Goal: Task Accomplishment & Management: Use online tool/utility

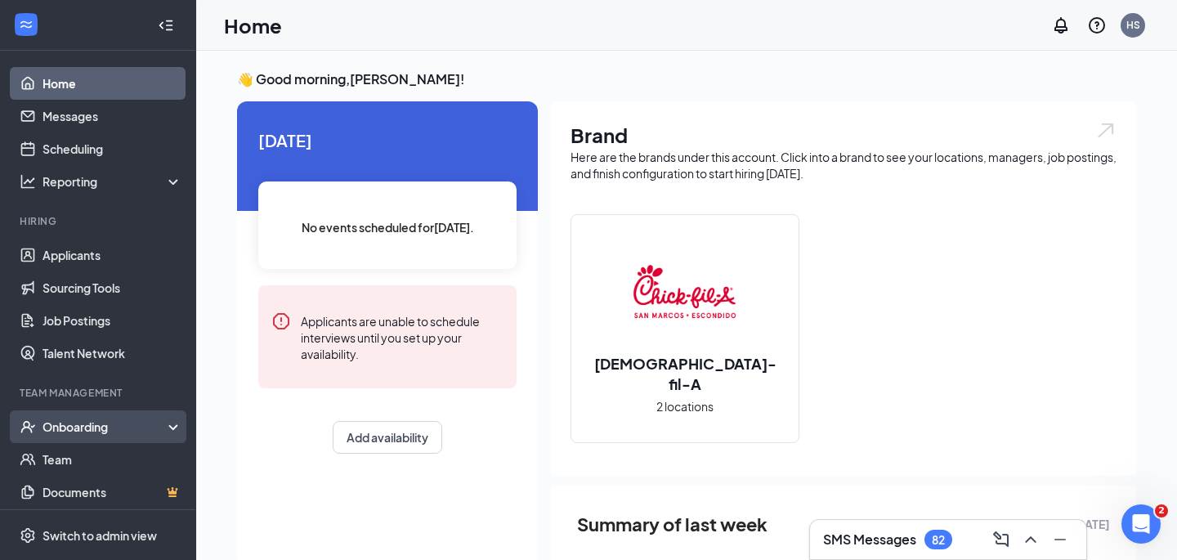
click at [179, 430] on div "Onboarding" at bounding box center [98, 426] width 196 height 33
click at [133, 466] on link "Overview" at bounding box center [113, 459] width 140 height 33
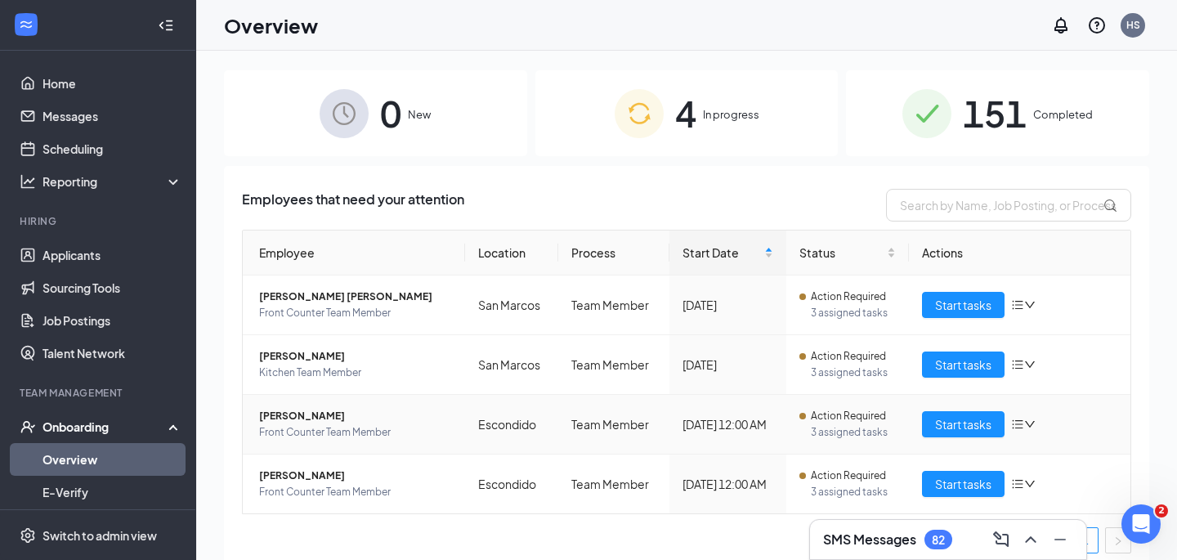
click at [333, 414] on span "[PERSON_NAME]" at bounding box center [355, 416] width 193 height 16
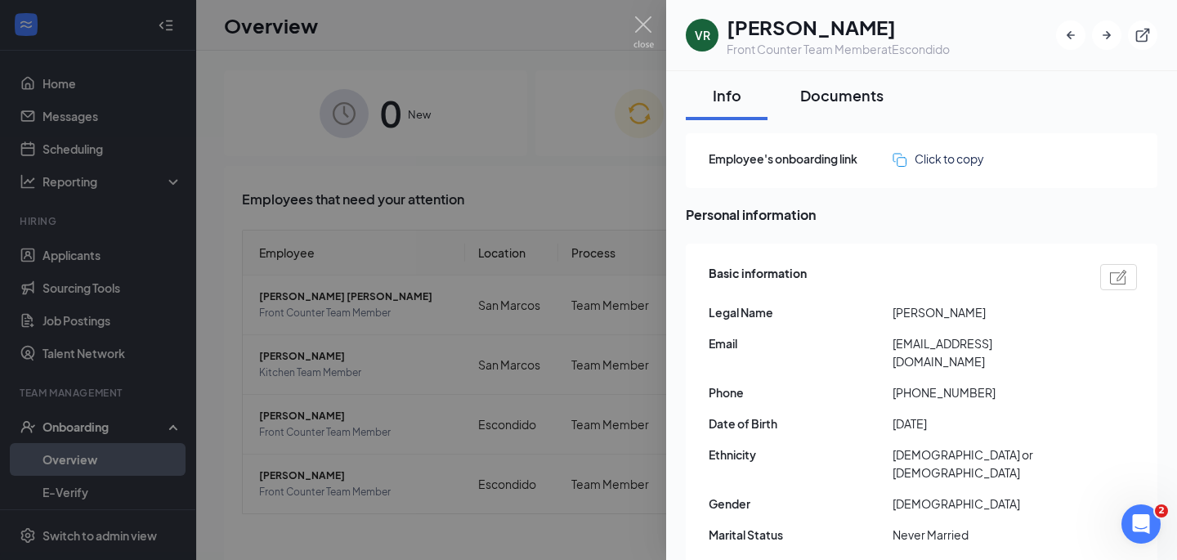
click at [839, 94] on div "Documents" at bounding box center [841, 95] width 83 height 20
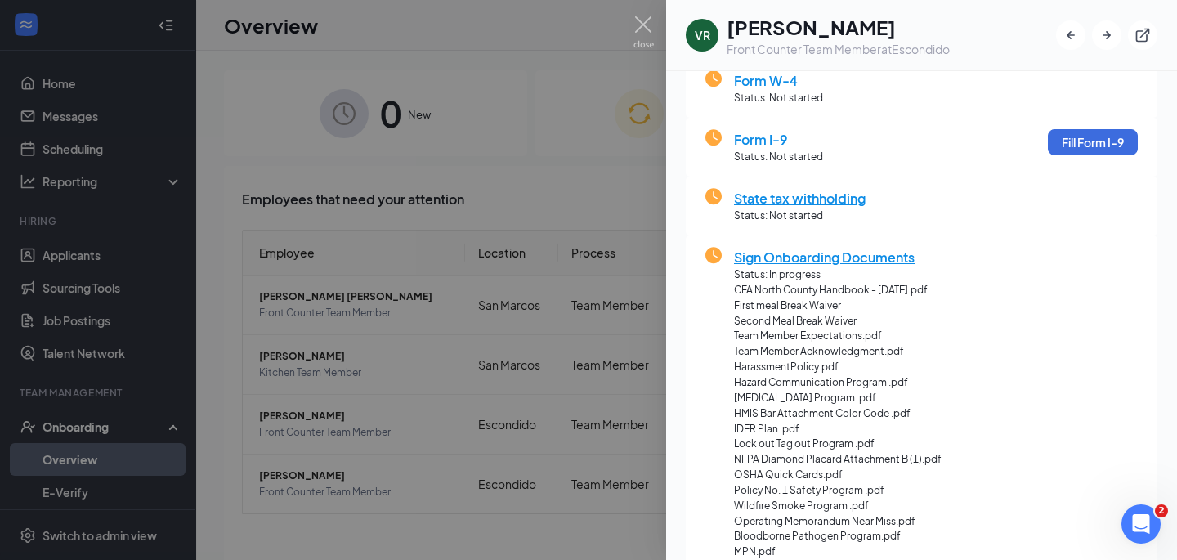
scroll to position [214, 0]
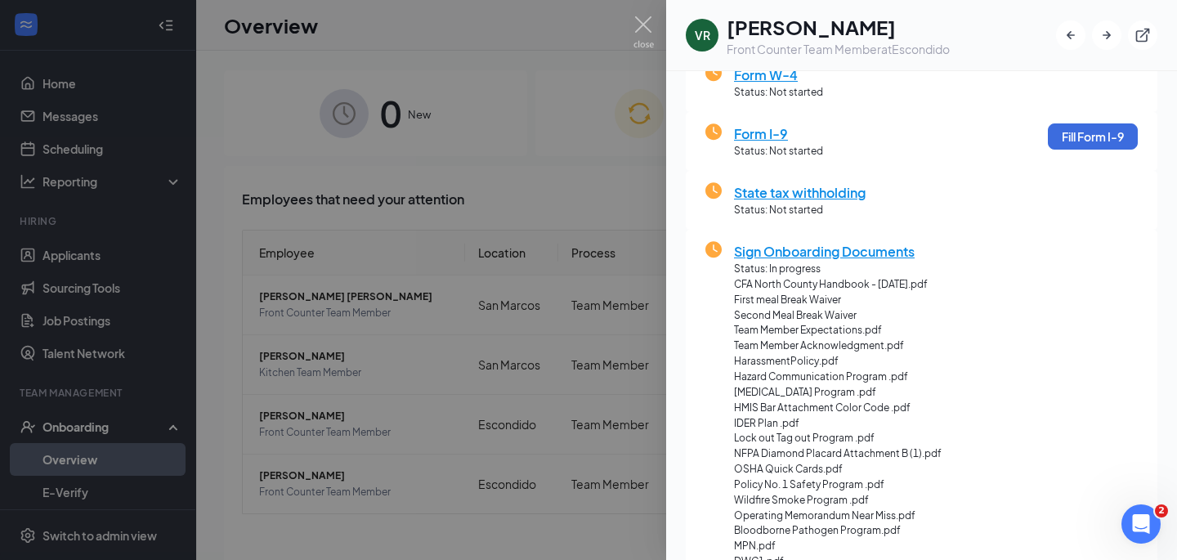
click at [642, 16] on img at bounding box center [644, 32] width 20 height 32
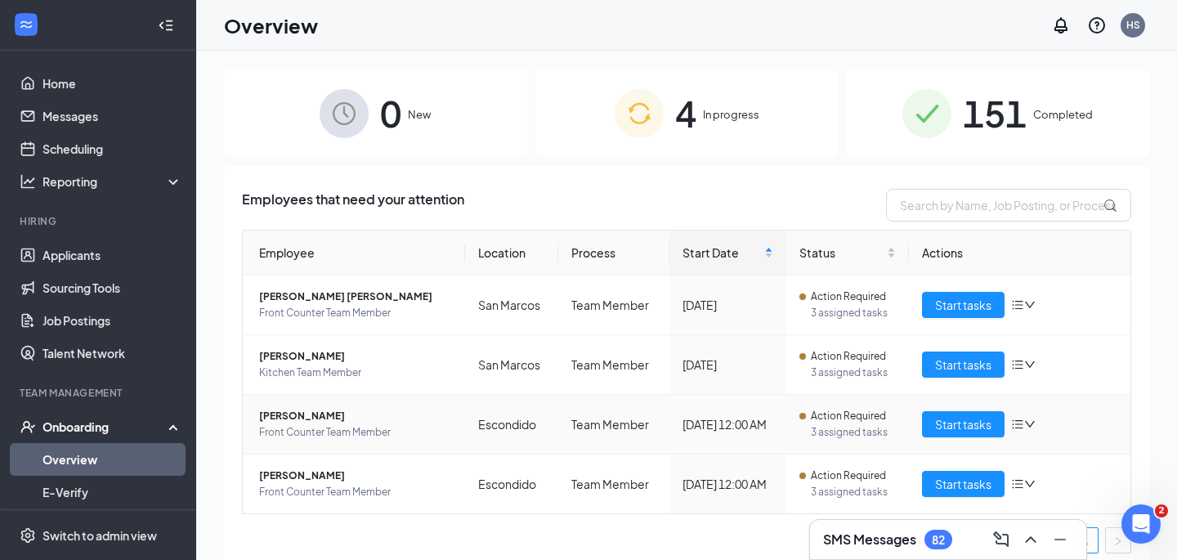
click at [278, 415] on span "[PERSON_NAME]" at bounding box center [355, 416] width 193 height 16
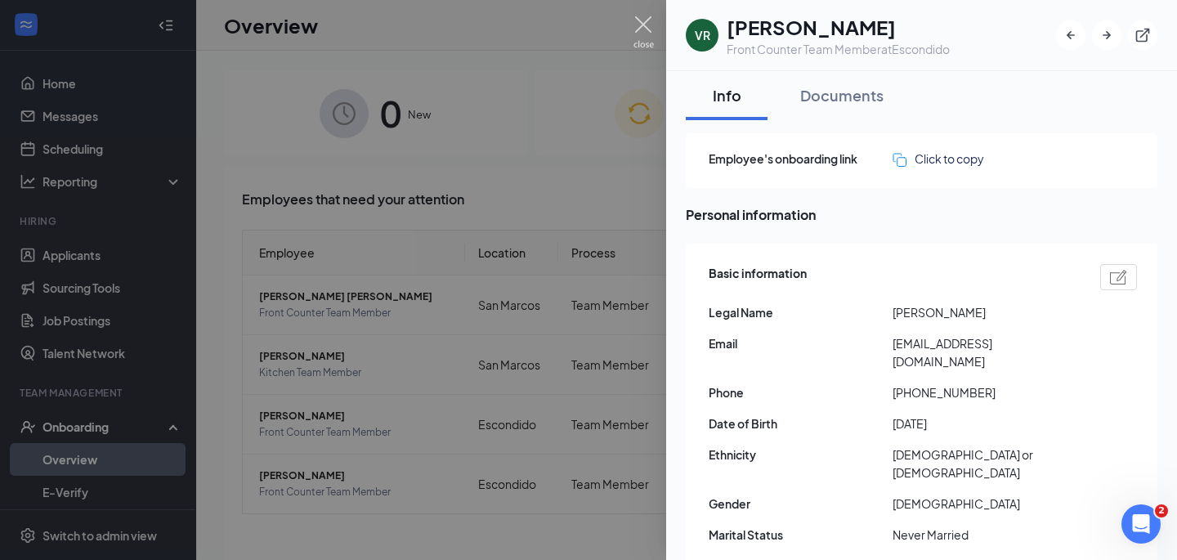
click at [650, 18] on img at bounding box center [644, 32] width 20 height 32
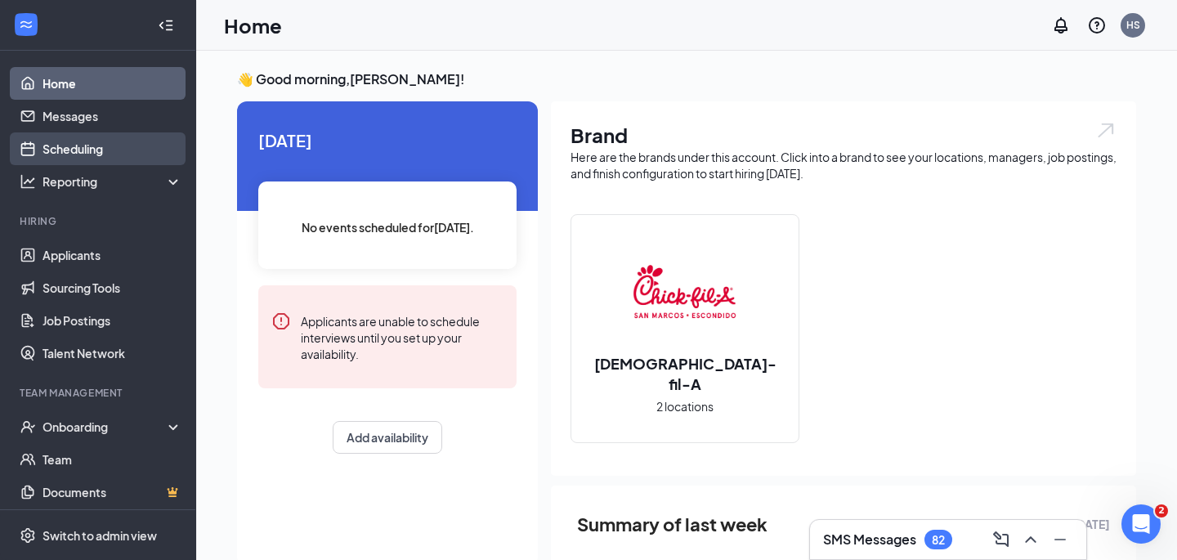
click at [68, 147] on link "Scheduling" at bounding box center [113, 148] width 140 height 33
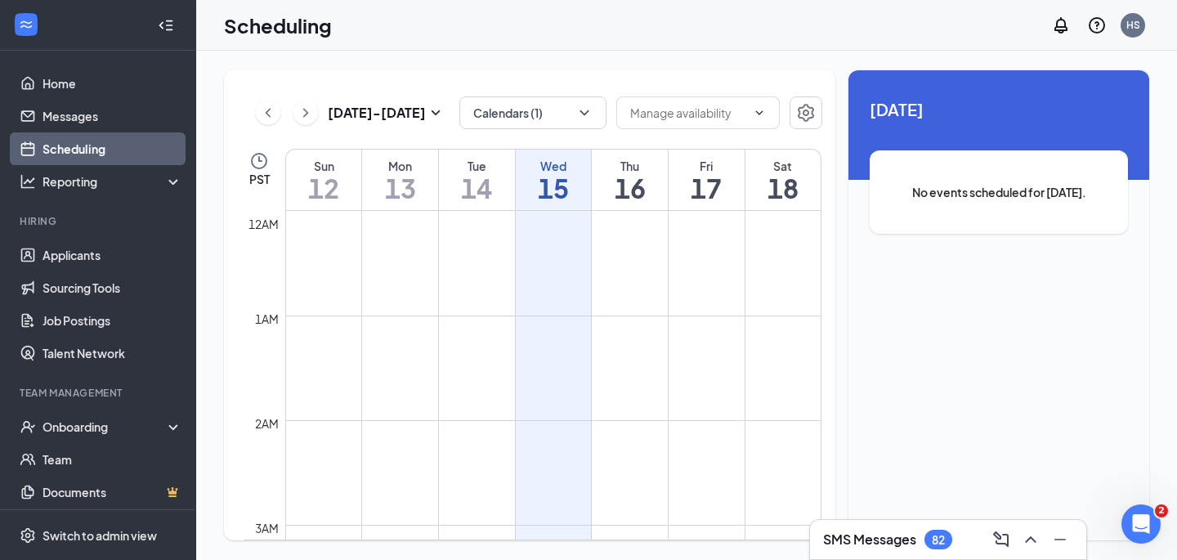
scroll to position [804, 0]
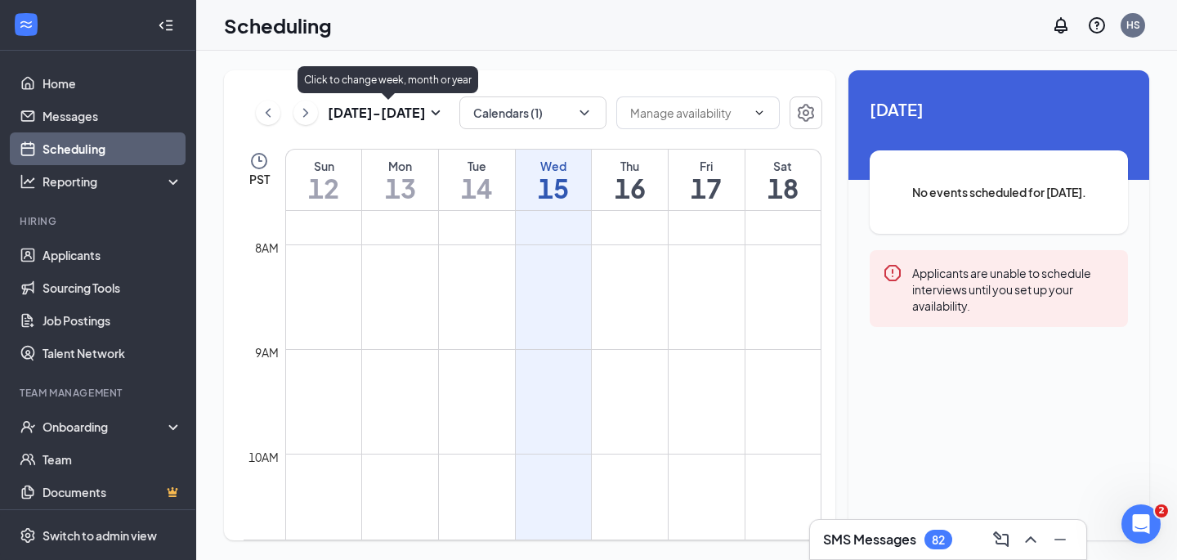
click at [437, 108] on icon "SmallChevronDown" at bounding box center [436, 113] width 20 height 20
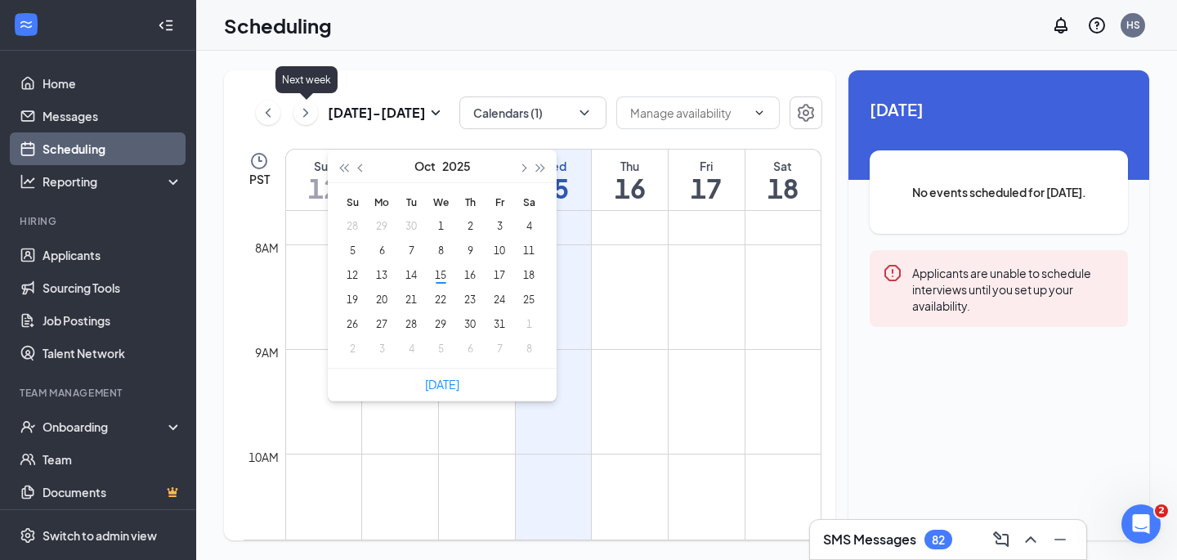
click at [298, 117] on icon "ChevronRight" at bounding box center [306, 113] width 16 height 20
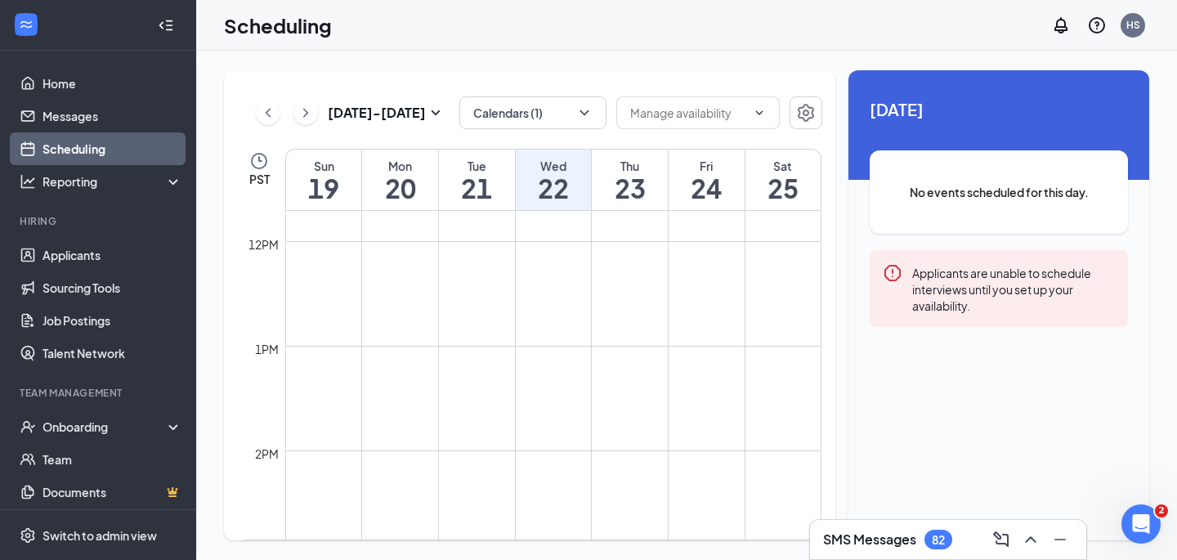
scroll to position [1230, 0]
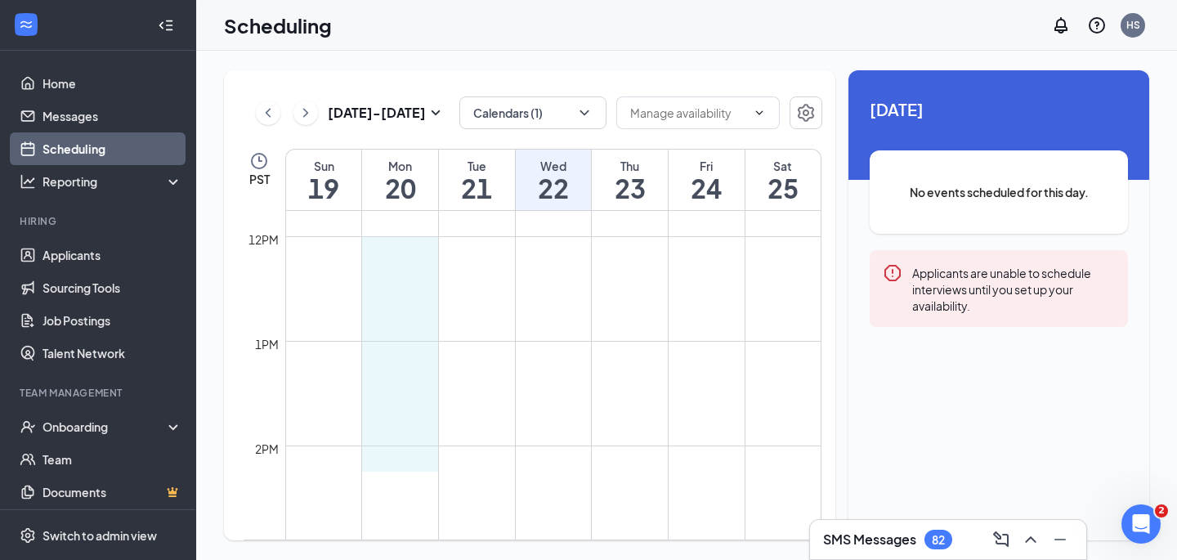
drag, startPoint x: 409, startPoint y: 239, endPoint x: 417, endPoint y: 446, distance: 207.0
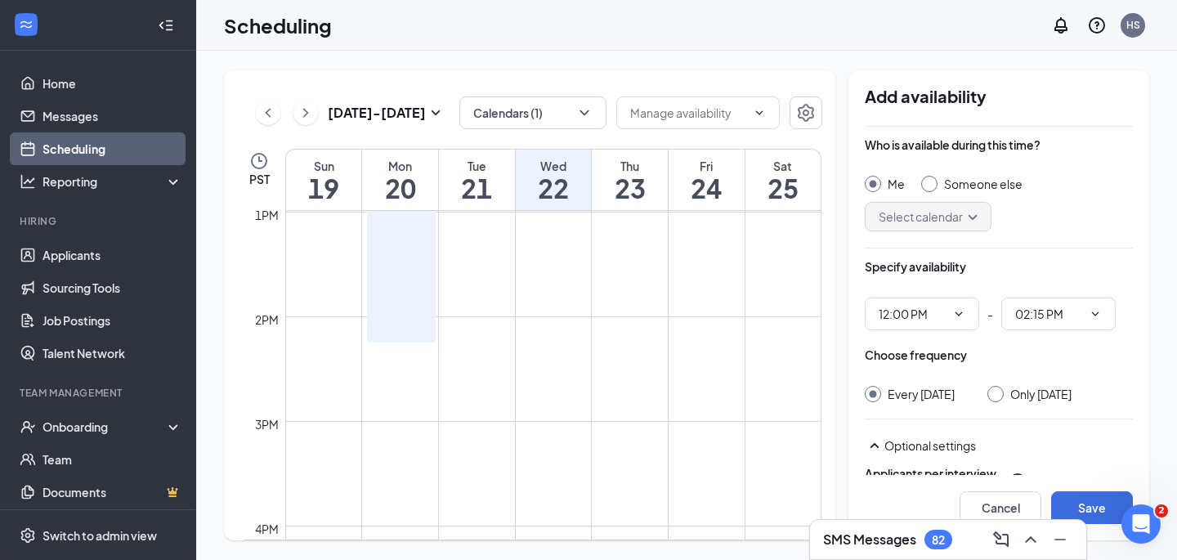
scroll to position [1360, 0]
click at [1096, 316] on icon "ChevronDown" at bounding box center [1095, 313] width 13 height 13
click at [1071, 253] on div "03:00 PM" at bounding box center [1052, 248] width 48 height 18
type input "03:00 PM"
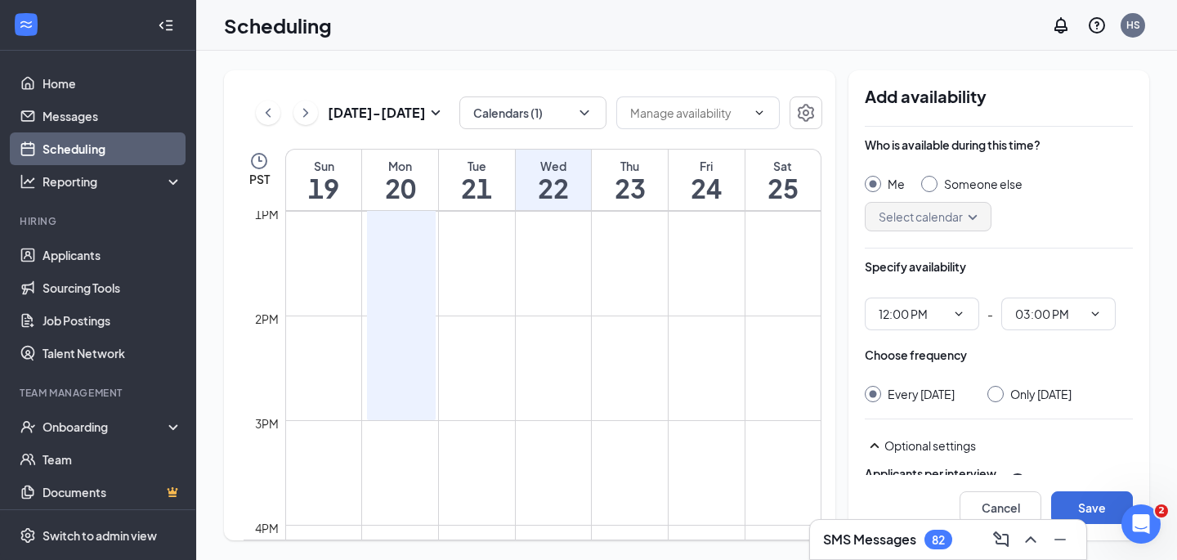
click at [999, 391] on input "Only Monday, Oct 20" at bounding box center [993, 391] width 11 height 11
radio input "true"
radio input "false"
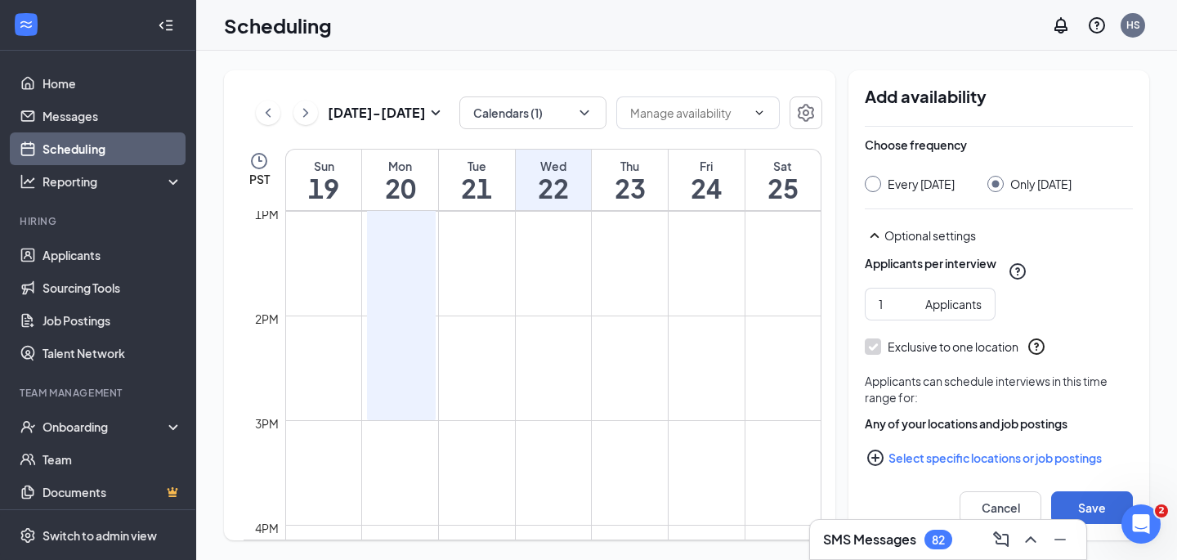
scroll to position [211, 0]
click at [1102, 505] on button "Save" at bounding box center [1092, 507] width 82 height 33
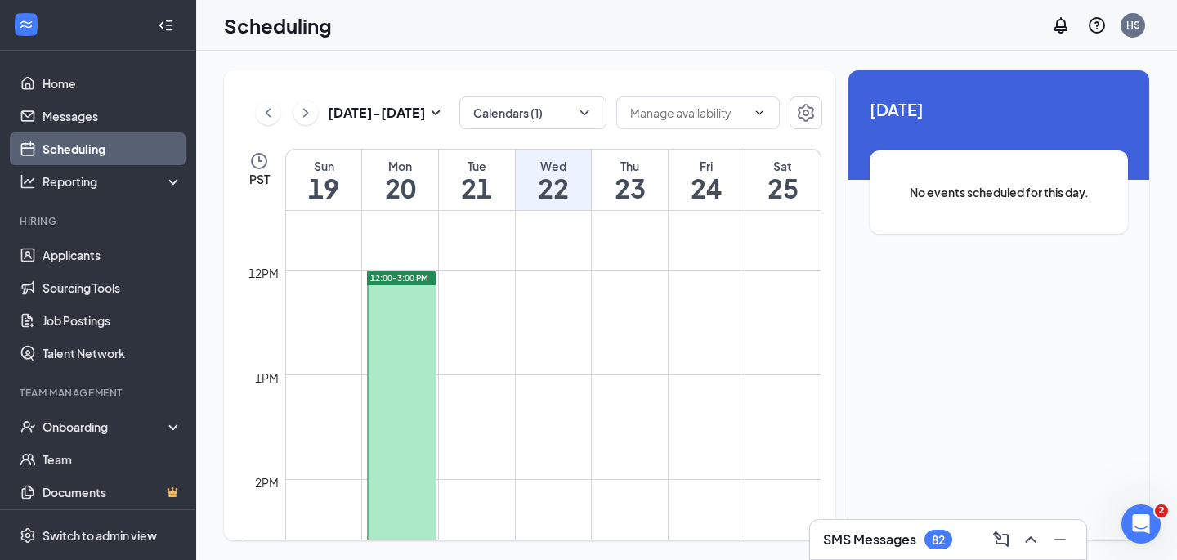
scroll to position [1255, 0]
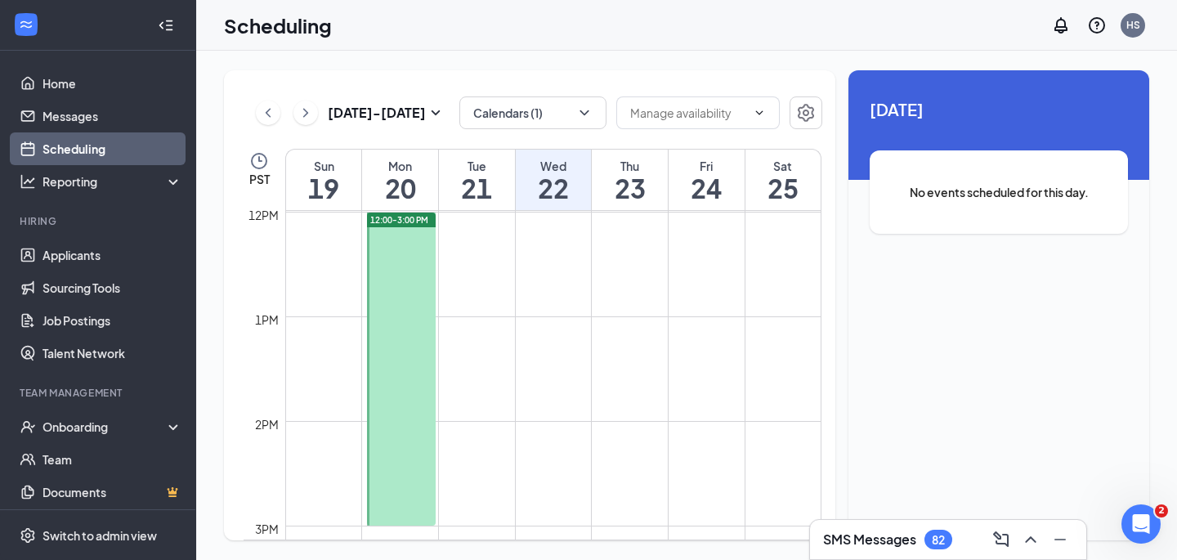
click at [402, 311] on div at bounding box center [401, 369] width 68 height 313
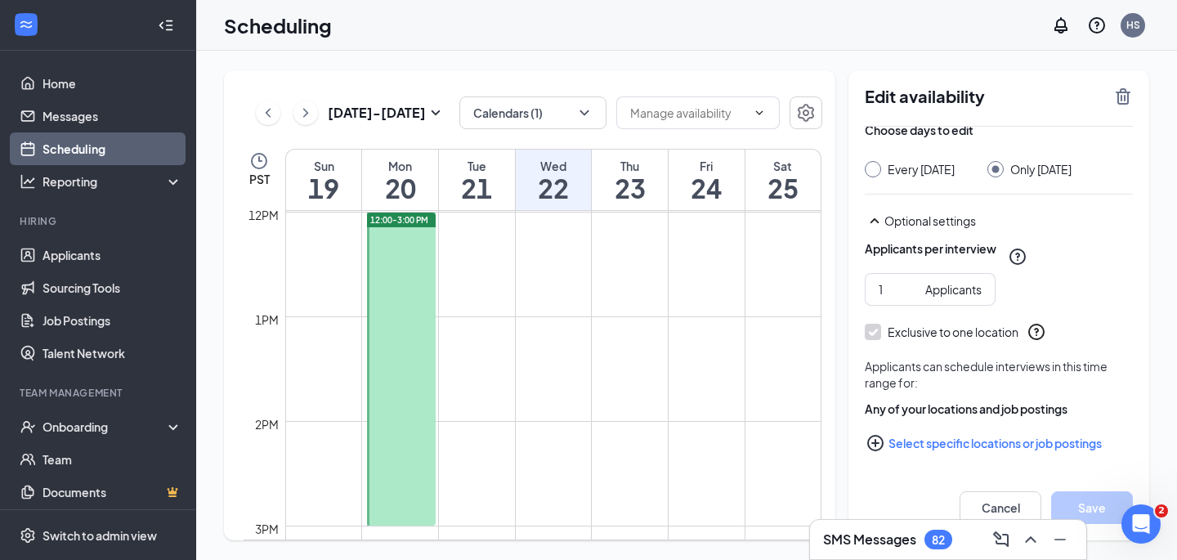
scroll to position [104, 0]
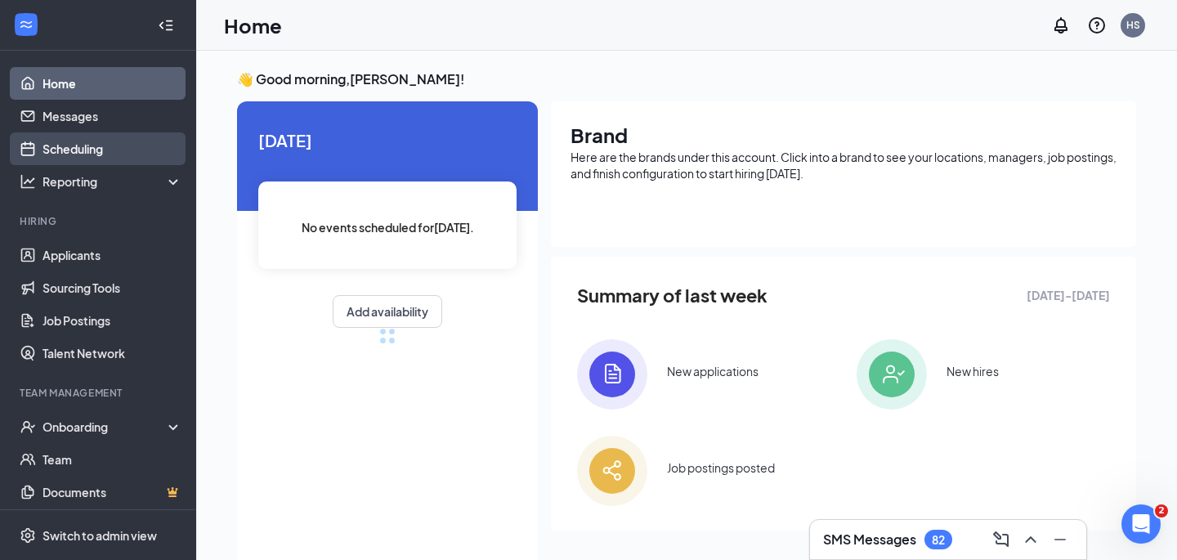
click at [52, 154] on link "Scheduling" at bounding box center [113, 148] width 140 height 33
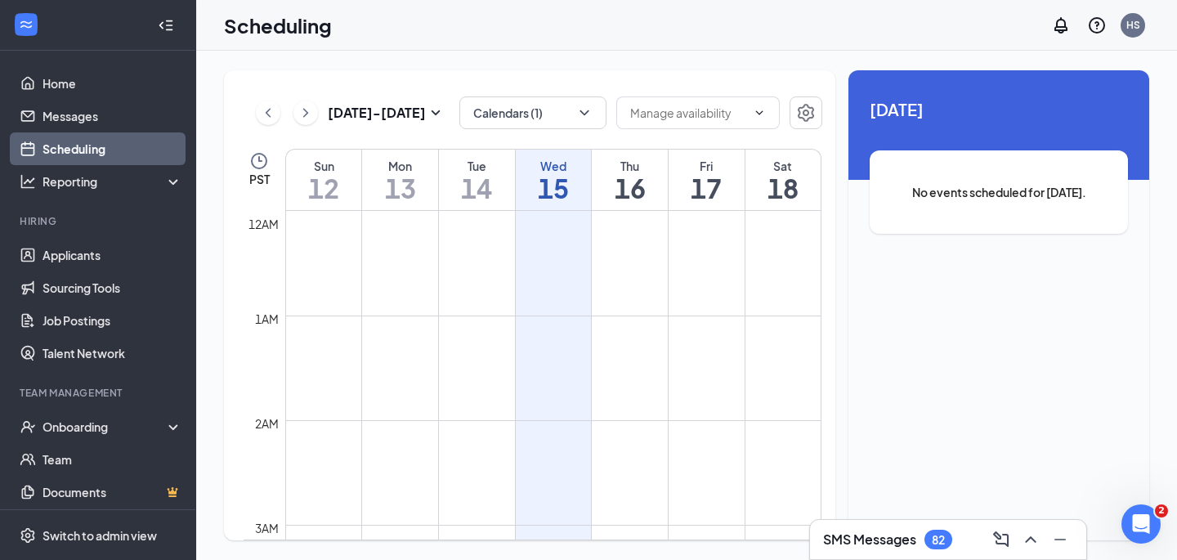
scroll to position [804, 0]
